Goal: Task Accomplishment & Management: Complete application form

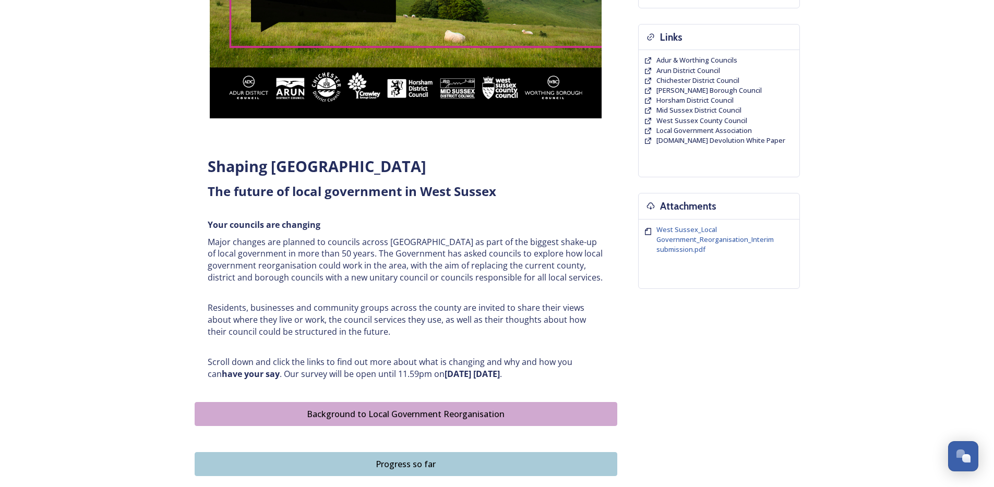
scroll to position [388, 0]
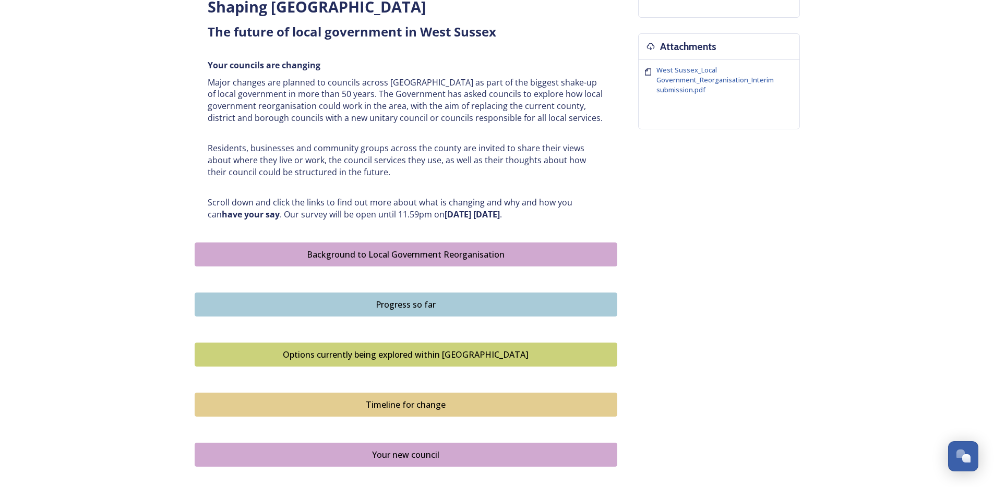
click at [478, 300] on div "Progress so far" at bounding box center [405, 304] width 411 height 13
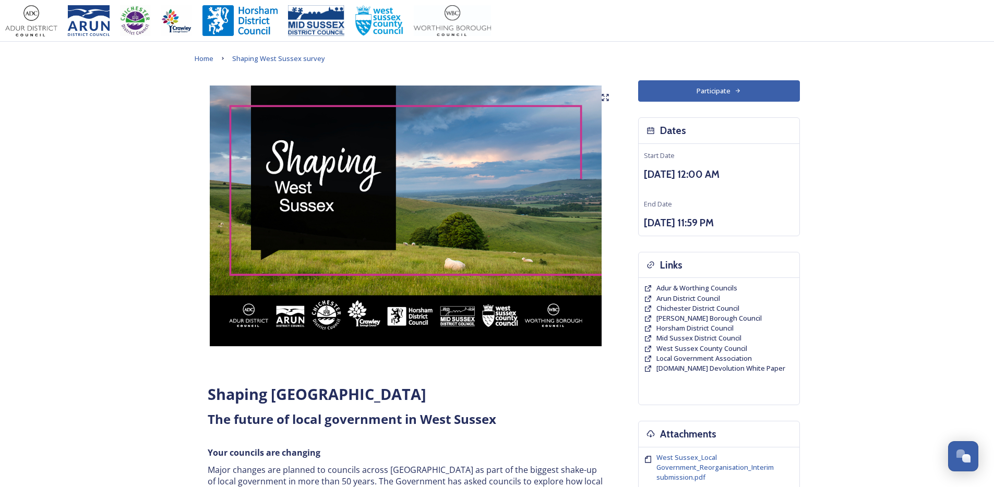
scroll to position [635, 0]
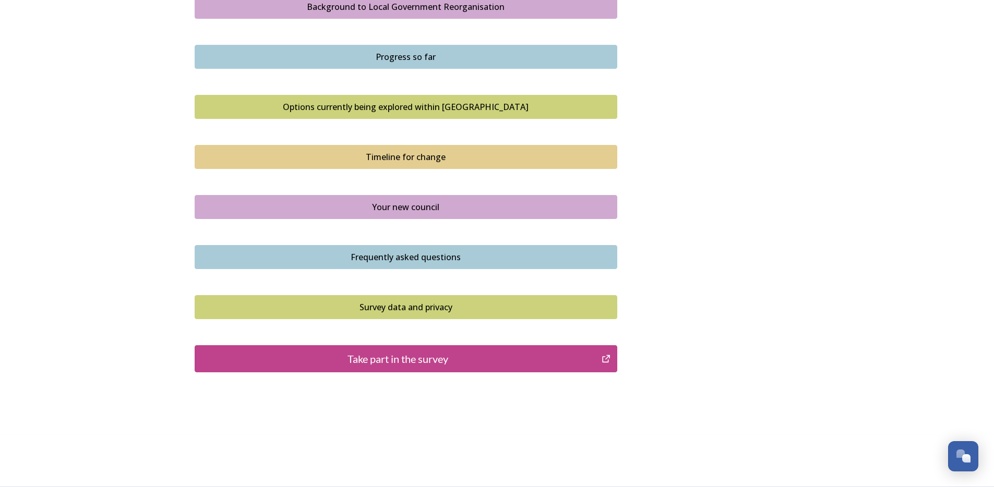
click at [430, 370] on button "Take part in the survey" at bounding box center [406, 358] width 422 height 27
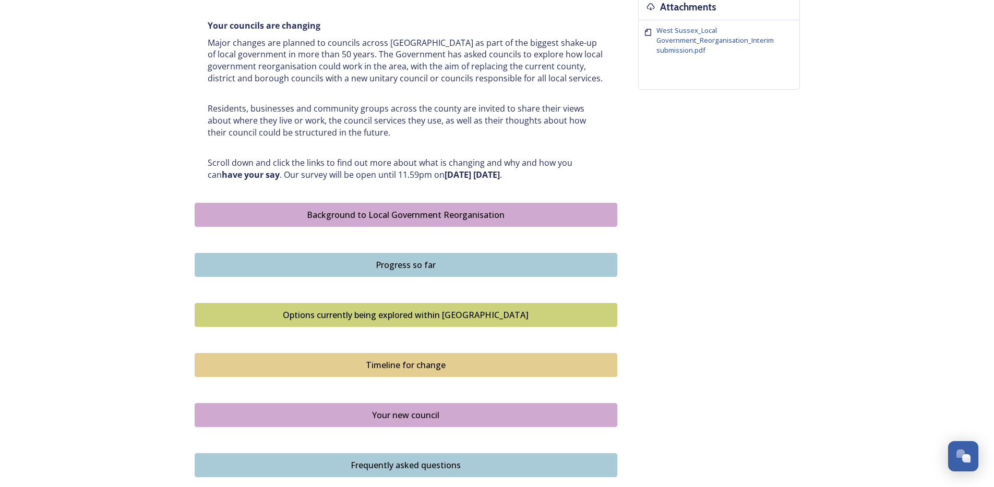
click at [159, 195] on div "Home Shaping West Sussex survey Shaping West Sussex ﻿﻿﻿The future of local gove…" at bounding box center [497, 134] width 994 height 1122
click at [538, 223] on button "Background to Local Government Reorganisation" at bounding box center [406, 215] width 422 height 24
